Goal: Information Seeking & Learning: Learn about a topic

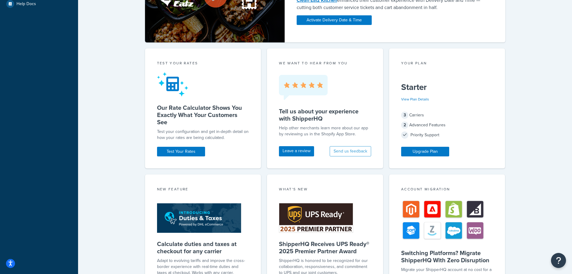
scroll to position [186, 0]
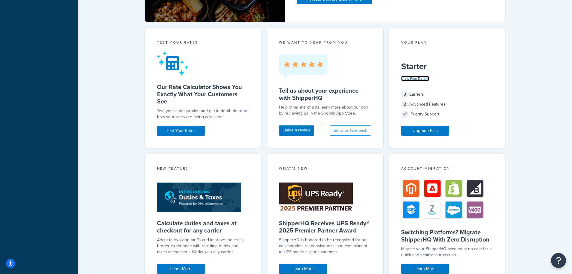
click at [419, 79] on link "View Plan Details" at bounding box center [415, 78] width 28 height 5
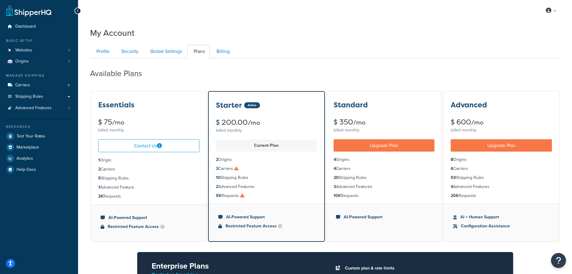
click at [238, 169] on icon at bounding box center [236, 168] width 4 height 4
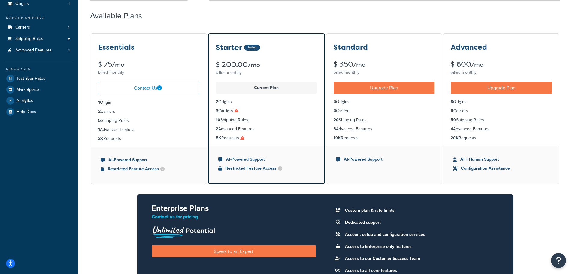
scroll to position [60, 0]
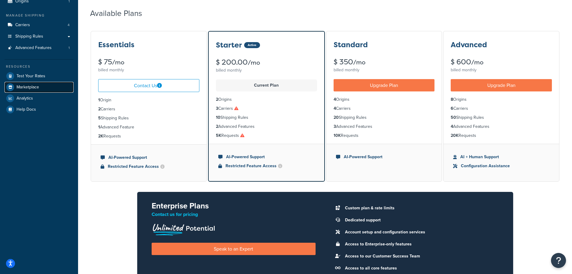
click at [36, 87] on span "Marketplace" at bounding box center [28, 87] width 23 height 5
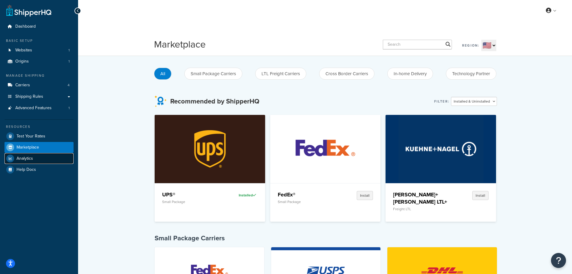
click at [29, 158] on span "Analytics" at bounding box center [25, 158] width 17 height 5
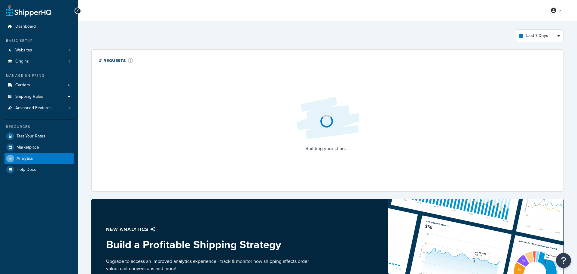
select select "last_7_days"
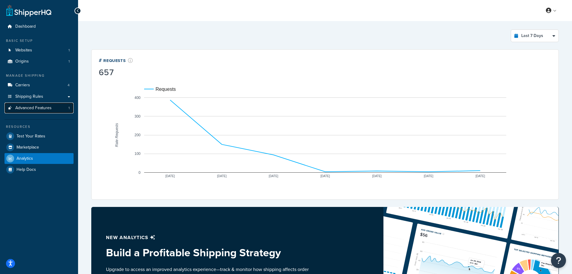
click at [38, 108] on span "Advanced Features" at bounding box center [33, 107] width 36 height 5
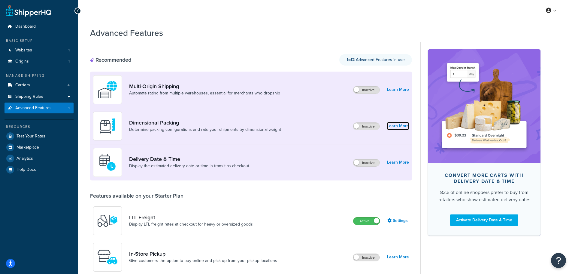
click at [397, 124] on link "Learn More" at bounding box center [398, 126] width 22 height 8
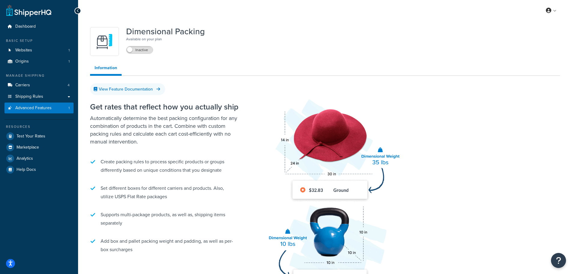
click at [77, 12] on icon at bounding box center [78, 11] width 3 height 4
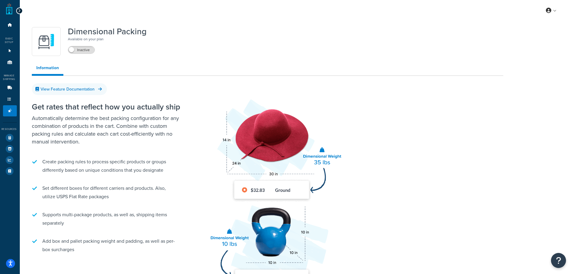
click at [20, 10] on div at bounding box center [19, 11] width 7 height 7
click at [20, 11] on icon at bounding box center [19, 11] width 3 height 4
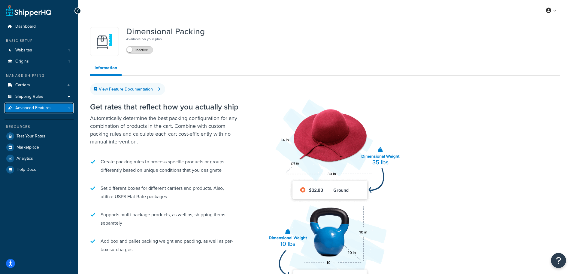
click at [29, 107] on span "Advanced Features" at bounding box center [33, 107] width 36 height 5
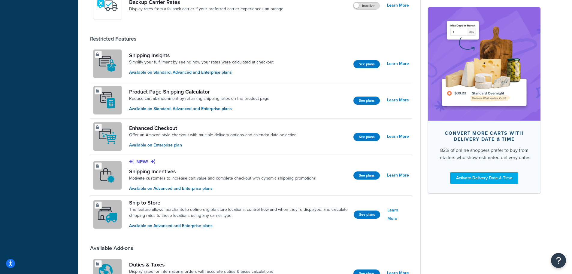
scroll to position [408, 0]
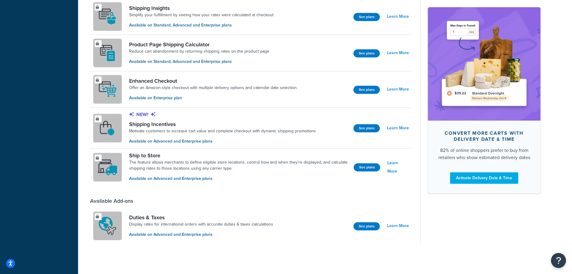
drag, startPoint x: 365, startPoint y: 224, endPoint x: 340, endPoint y: 218, distance: 25.5
click at [340, 218] on div "Duties & Taxes Display rates for international orders with accurate duties & ta…" at bounding box center [251, 226] width 322 height 36
click at [371, 225] on button "See plans" at bounding box center [367, 226] width 26 height 8
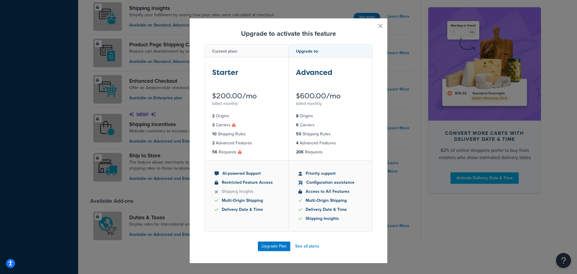
click at [372, 27] on button "button" at bounding box center [372, 28] width 2 height 2
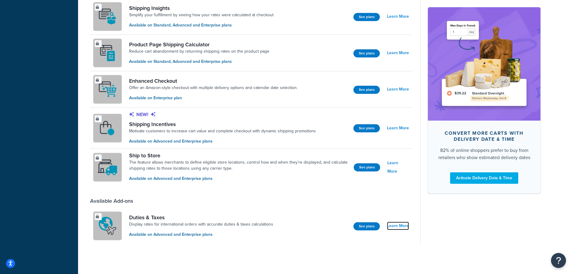
click at [401, 224] on link "Learn More" at bounding box center [398, 225] width 22 height 8
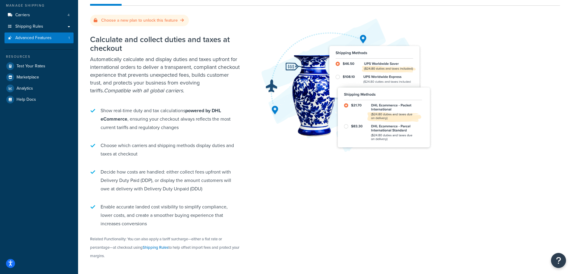
scroll to position [70, 0]
click at [10, 262] on icon "Open accessiBe: accessibility options, statement and help" at bounding box center [10, 263] width 5 height 5
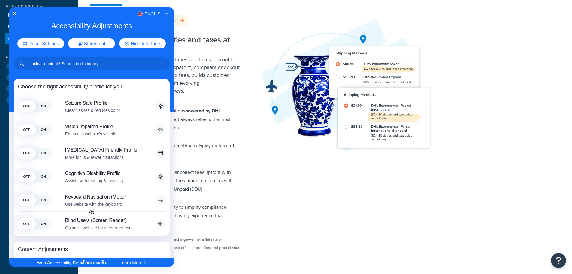
click at [317, 222] on div at bounding box center [286, 137] width 572 height 274
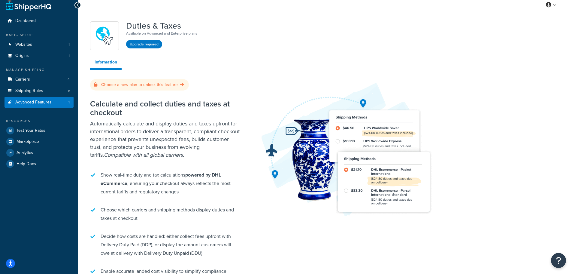
scroll to position [0, 0]
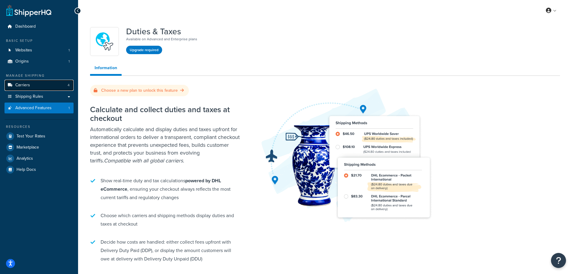
click at [41, 86] on link "Carriers 4" at bounding box center [39, 85] width 69 height 11
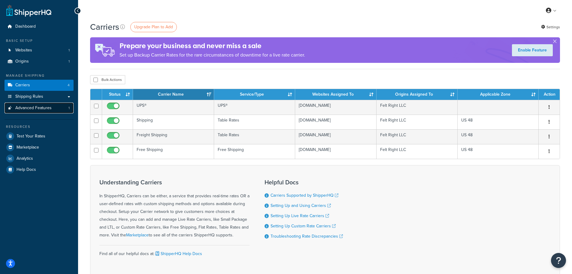
click at [36, 105] on span "Advanced Features" at bounding box center [33, 107] width 36 height 5
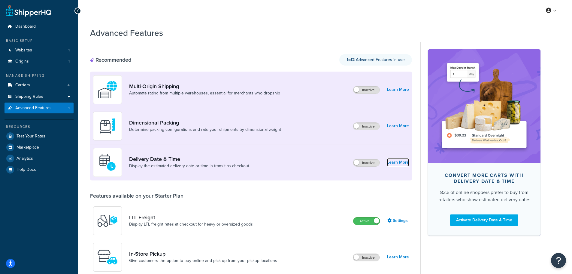
click at [396, 163] on link "Learn More" at bounding box center [398, 162] width 22 height 8
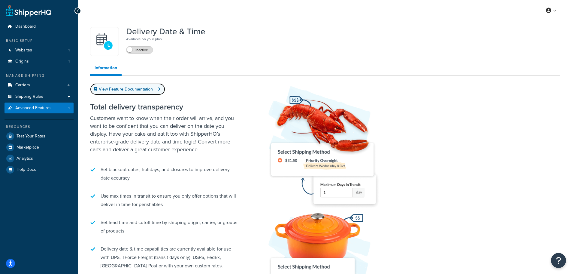
click at [143, 87] on link "View Feature Documentation" at bounding box center [127, 89] width 75 height 12
click at [36, 134] on span "Test Your Rates" at bounding box center [31, 136] width 29 height 5
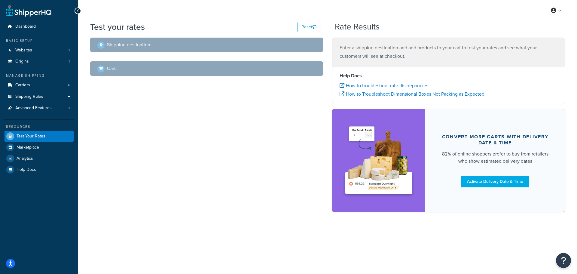
select select "TX"
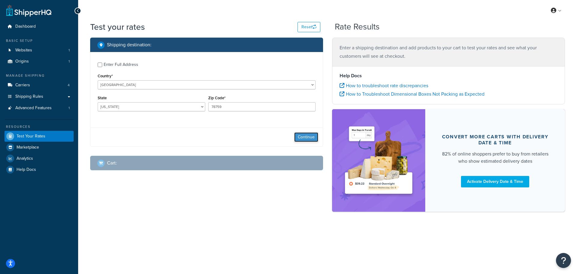
click at [312, 138] on button "Continue" at bounding box center [306, 137] width 24 height 10
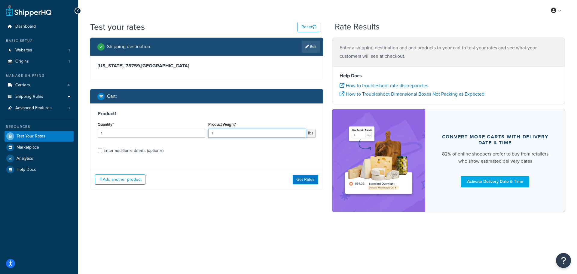
click at [233, 134] on input "1" at bounding box center [257, 133] width 98 height 9
type input "7"
click at [101, 149] on input "Enter additional details (optional)" at bounding box center [100, 150] width 5 height 5
checkbox input "true"
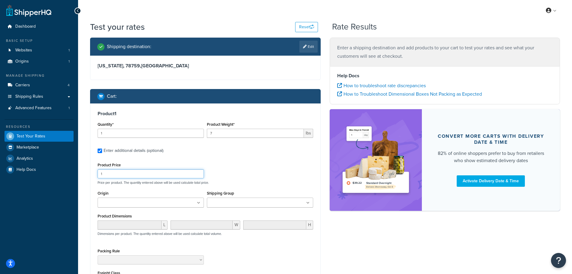
drag, startPoint x: 87, startPoint y: 173, endPoint x: 78, endPoint y: 170, distance: 9.9
click at [84, 173] on div "Test your rates Reset Rate Results Shipping destination : Edit Texas, 78759 , U…" at bounding box center [325, 191] width 494 height 341
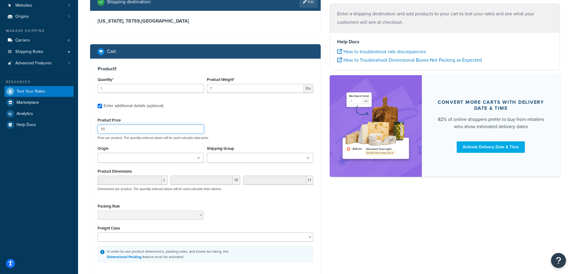
scroll to position [105, 0]
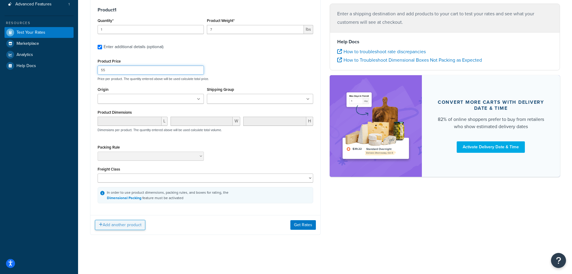
type input "55"
click at [115, 224] on button "Add another product" at bounding box center [120, 225] width 50 height 10
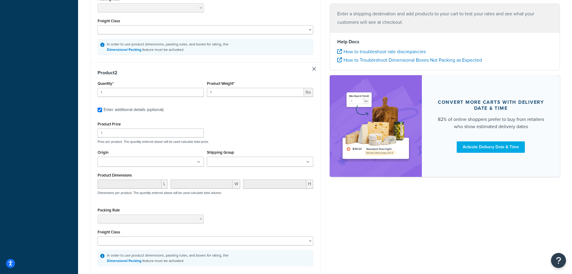
scroll to position [255, 0]
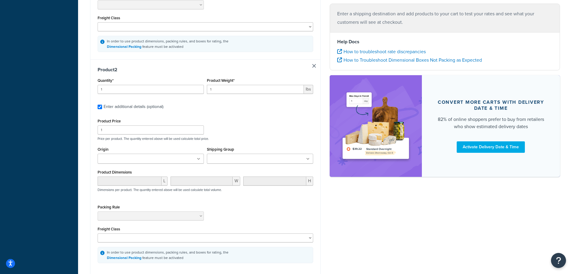
click at [236, 162] on input "Shipping Group" at bounding box center [235, 159] width 53 height 7
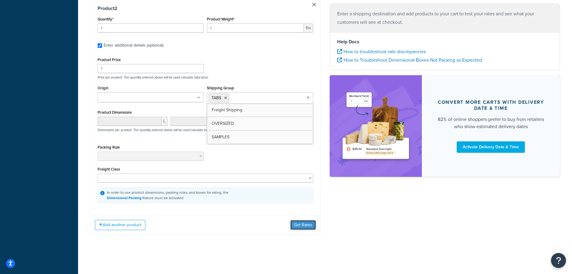
click at [299, 222] on button "Get Rates" at bounding box center [304, 225] width 26 height 10
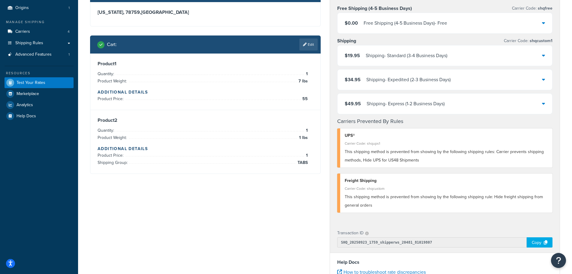
scroll to position [0, 0]
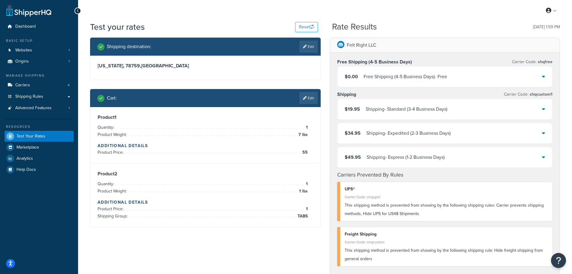
click at [545, 156] on icon at bounding box center [543, 156] width 3 height 5
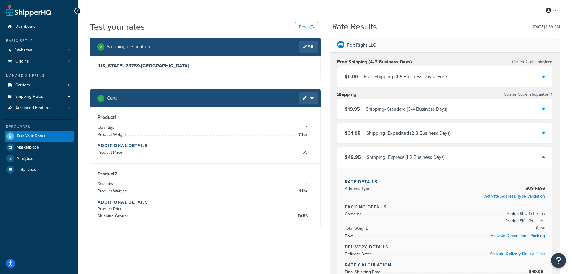
click at [543, 157] on icon at bounding box center [543, 156] width 3 height 5
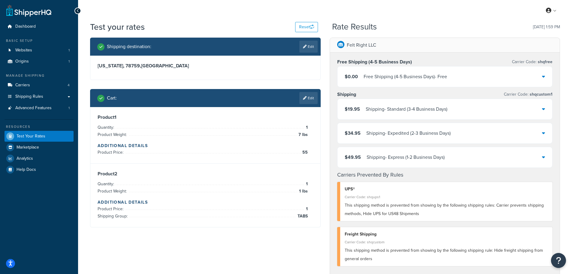
click at [544, 110] on icon at bounding box center [543, 108] width 3 height 5
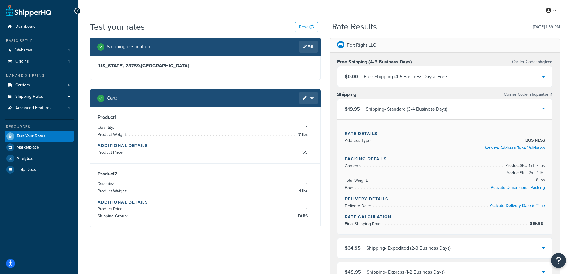
click at [544, 110] on icon at bounding box center [543, 108] width 3 height 5
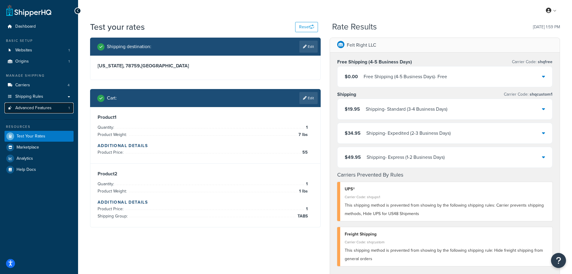
click at [40, 106] on span "Advanced Features" at bounding box center [33, 107] width 36 height 5
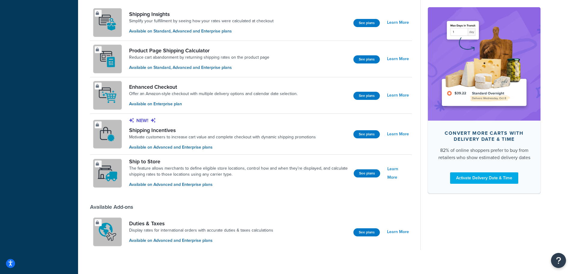
scroll to position [408, 0]
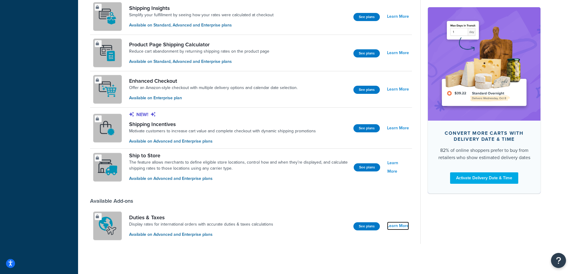
click at [402, 224] on link "Learn More" at bounding box center [398, 225] width 22 height 8
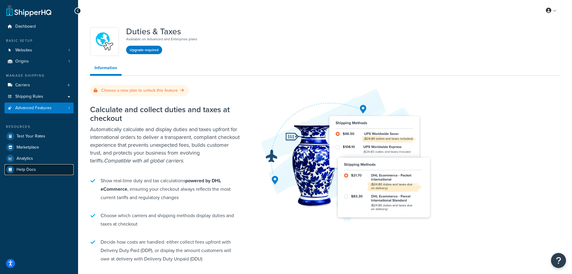
click at [30, 170] on span "Help Docs" at bounding box center [27, 169] width 20 height 5
click at [558, 258] on icon "Open Resource Center" at bounding box center [559, 260] width 6 height 8
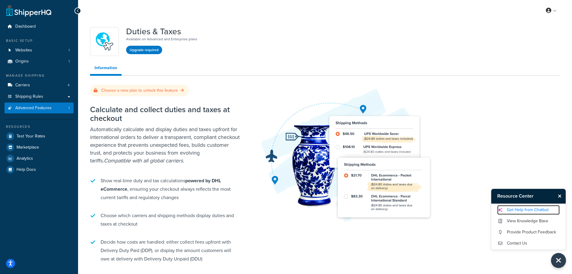
click at [527, 212] on link "Get Help from Chatbot" at bounding box center [529, 210] width 63 height 10
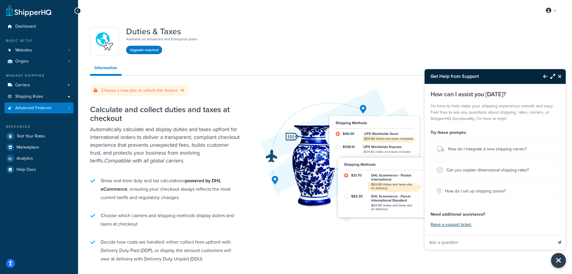
click at [457, 241] on input "Ask a question" at bounding box center [489, 242] width 128 height 14
type input "I am looking into ways to collect duties and taxes for our international custom…"
click at [554, 235] on button "Send message" at bounding box center [560, 242] width 13 height 15
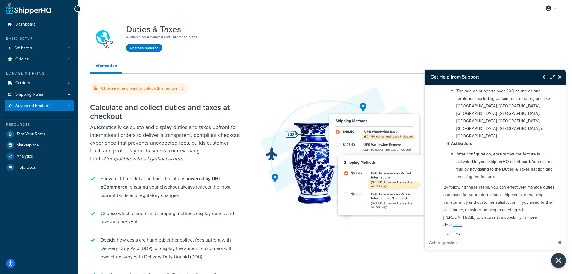
scroll to position [0, 0]
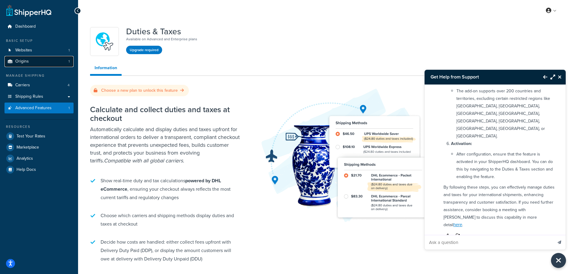
click at [30, 63] on link "Origins 1" at bounding box center [39, 61] width 69 height 11
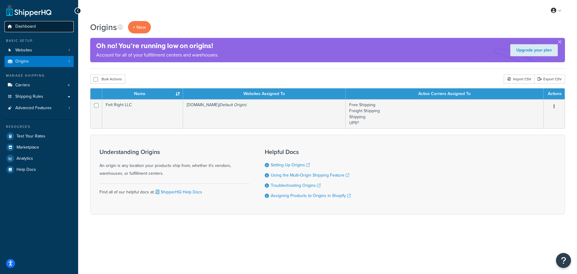
click at [32, 29] on link "Dashboard" at bounding box center [39, 26] width 69 height 11
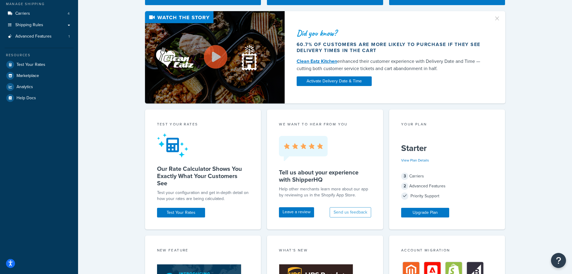
scroll to position [90, 0]
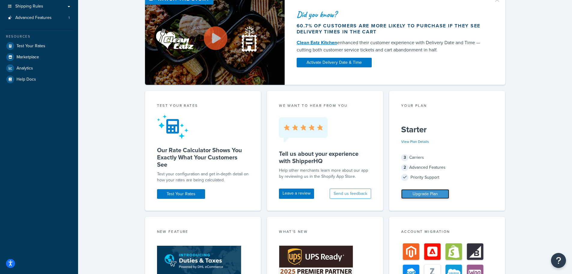
click at [436, 196] on link "Upgrade Plan" at bounding box center [425, 194] width 48 height 10
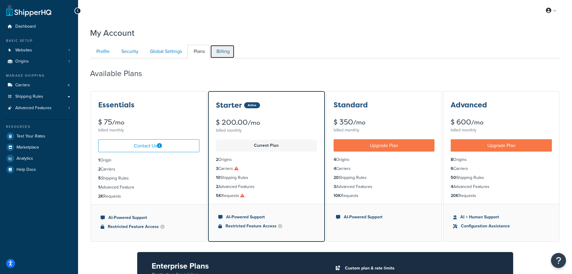
click at [225, 53] on link "Billing" at bounding box center [222, 52] width 24 height 14
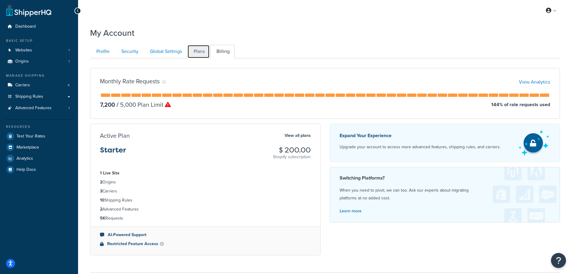
click at [203, 51] on link "Plans" at bounding box center [199, 52] width 22 height 14
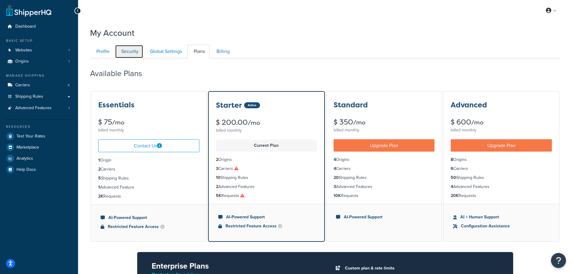
click at [121, 53] on link "Security" at bounding box center [129, 52] width 28 height 14
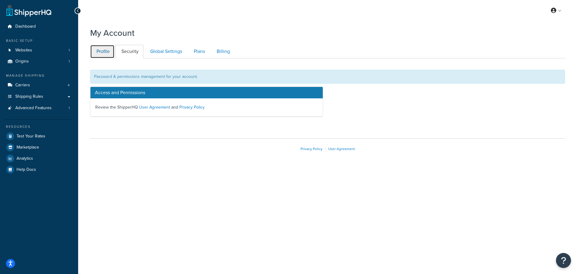
click at [103, 52] on link "Profile" at bounding box center [102, 52] width 24 height 14
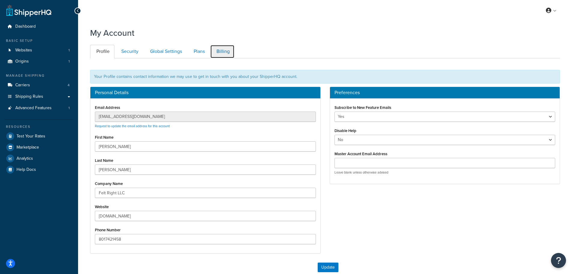
click at [226, 51] on link "Billing" at bounding box center [222, 52] width 24 height 14
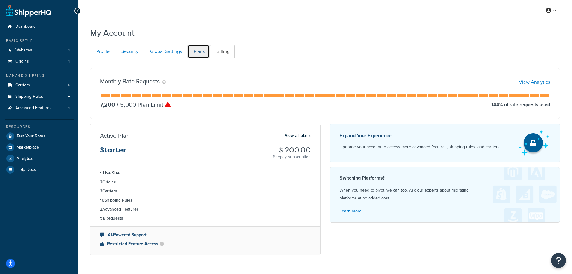
click at [200, 53] on link "Plans" at bounding box center [199, 52] width 22 height 14
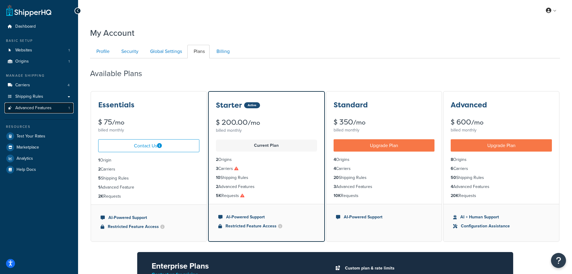
click at [31, 109] on span "Advanced Features" at bounding box center [33, 107] width 36 height 5
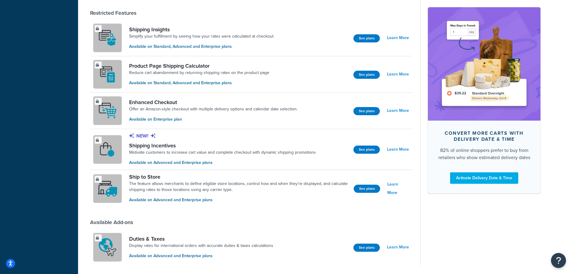
scroll to position [408, 0]
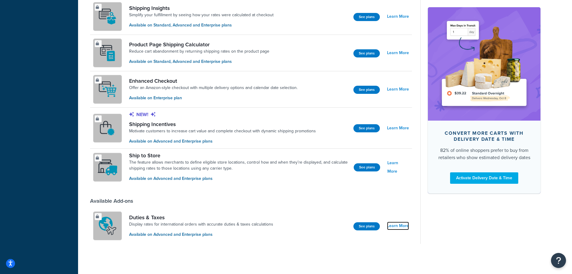
click at [398, 224] on link "Learn More" at bounding box center [398, 225] width 22 height 8
